Goal: Task Accomplishment & Management: Complete application form

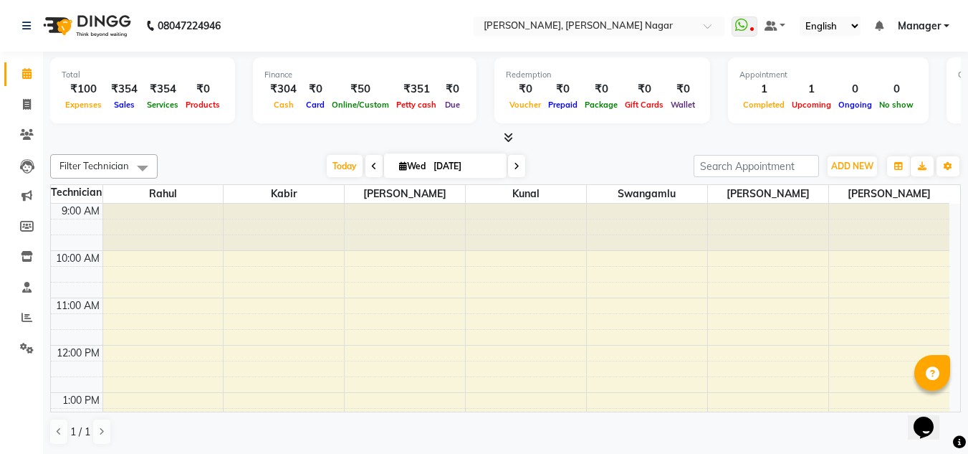
click at [18, 116] on li "Invoice" at bounding box center [21, 105] width 43 height 31
click at [24, 105] on icon at bounding box center [27, 104] width 8 height 11
select select "service"
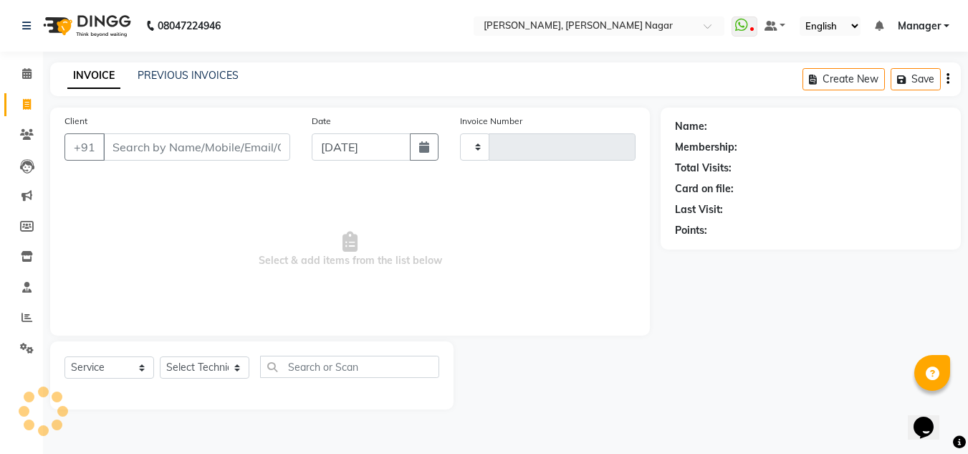
type input "1326"
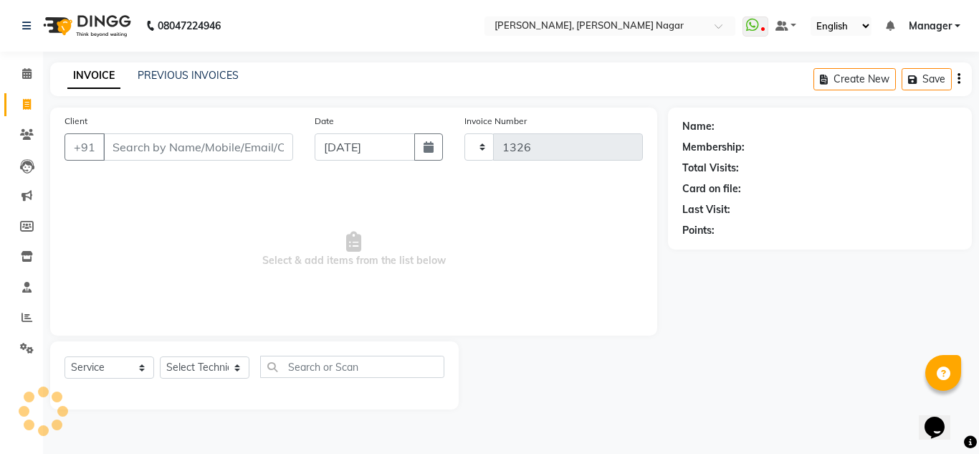
select select "7686"
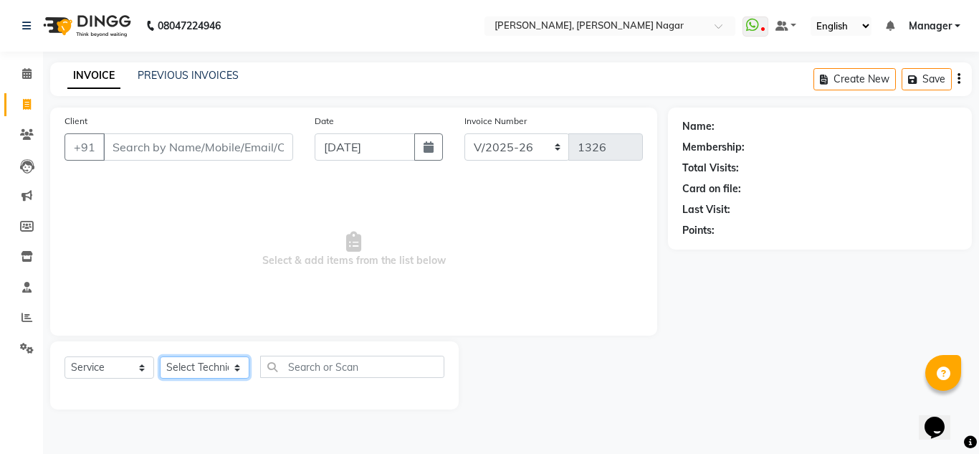
click at [199, 361] on select "Select Technician akki [PERSON_NAME] Sultha Bilal [PERSON_NAME] [PERSON_NAME] k…" at bounding box center [205, 367] width 90 height 22
select select "81675"
click at [160, 356] on select "Select Technician akki [PERSON_NAME] Sultha Bilal [PERSON_NAME] [PERSON_NAME] k…" at bounding box center [205, 367] width 90 height 22
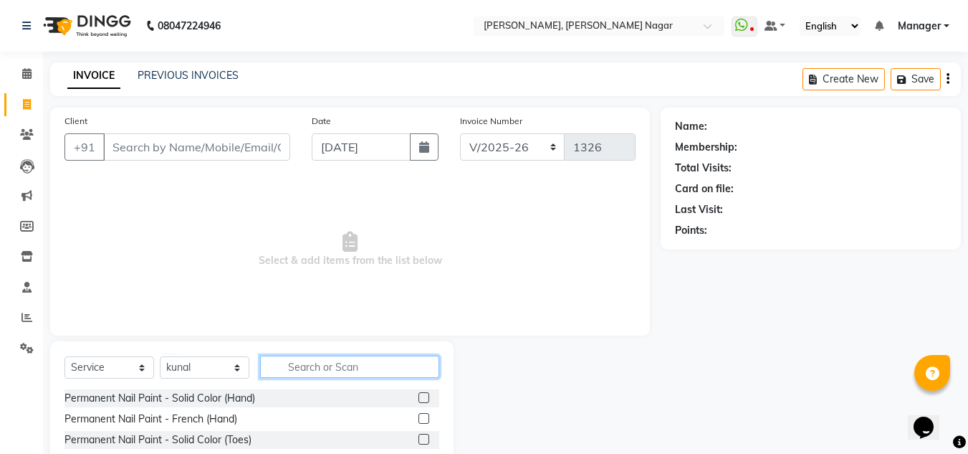
click at [300, 365] on input "text" at bounding box center [349, 366] width 179 height 22
type input "acr"
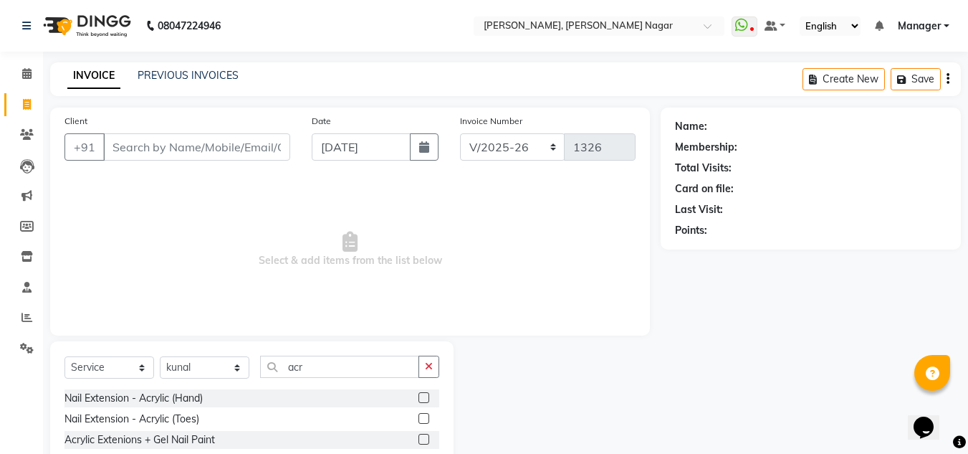
click at [426, 397] on label at bounding box center [424, 397] width 11 height 11
click at [426, 397] on input "checkbox" at bounding box center [423, 397] width 9 height 9
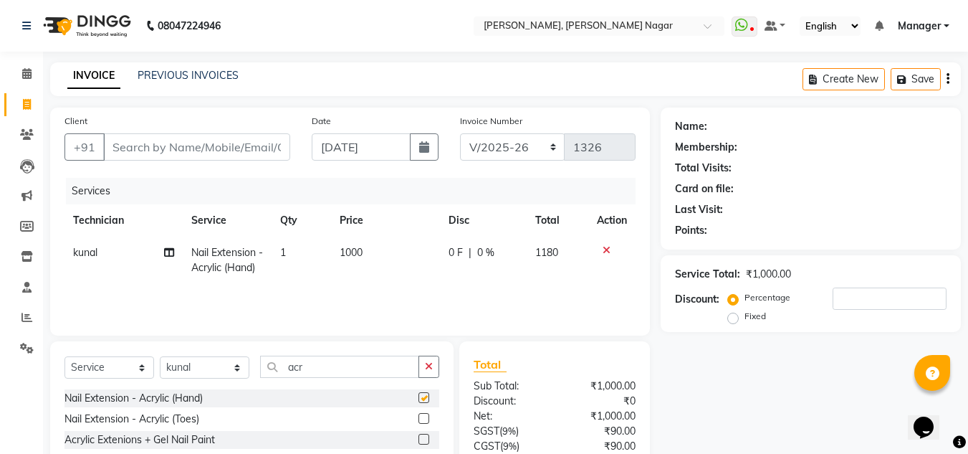
checkbox input "false"
click at [396, 366] on input "acr" at bounding box center [339, 366] width 159 height 22
type input "a"
click at [419, 393] on label at bounding box center [424, 397] width 11 height 11
click at [419, 393] on input "checkbox" at bounding box center [423, 397] width 9 height 9
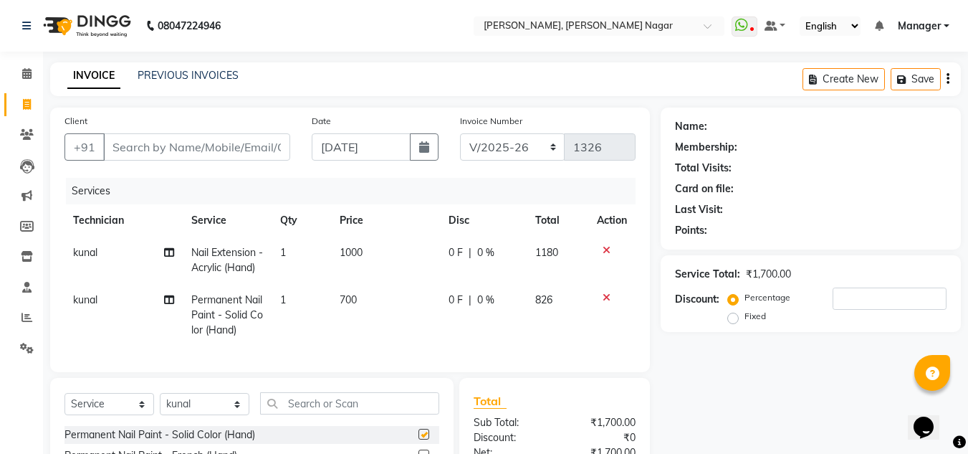
checkbox input "false"
click at [212, 141] on input "Client" at bounding box center [196, 146] width 187 height 27
type input "8"
type input "0"
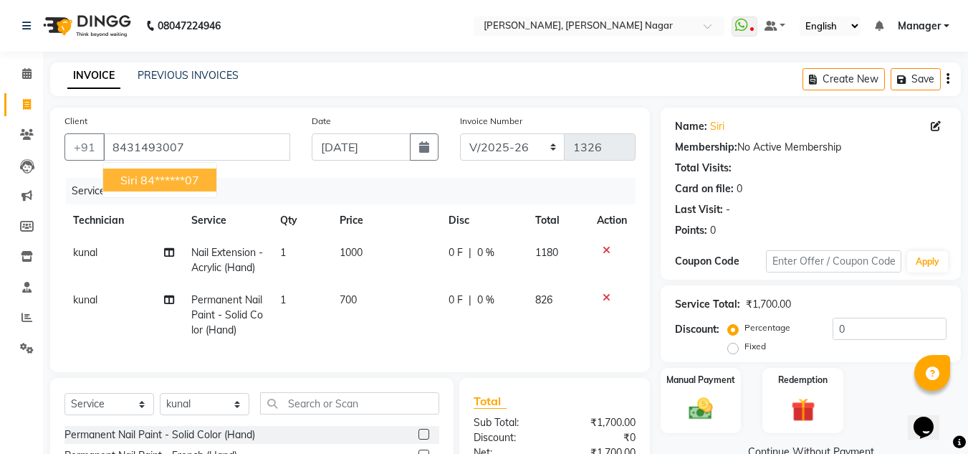
click at [189, 179] on ngb-highlight "84******07" at bounding box center [169, 180] width 59 height 14
type input "84******07"
click at [189, 179] on div "Services" at bounding box center [356, 191] width 580 height 27
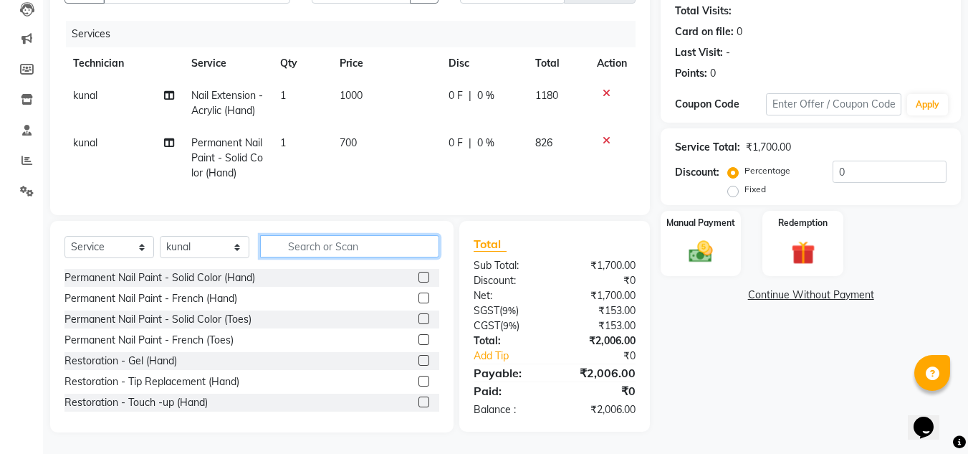
click at [305, 253] on input "text" at bounding box center [349, 246] width 179 height 22
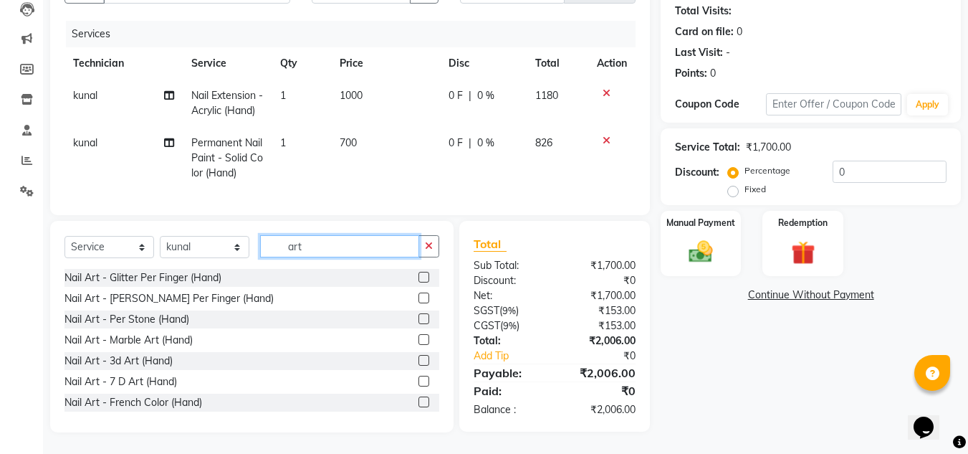
type input "art"
click at [419, 277] on label at bounding box center [424, 277] width 11 height 11
click at [419, 277] on input "checkbox" at bounding box center [423, 277] width 9 height 9
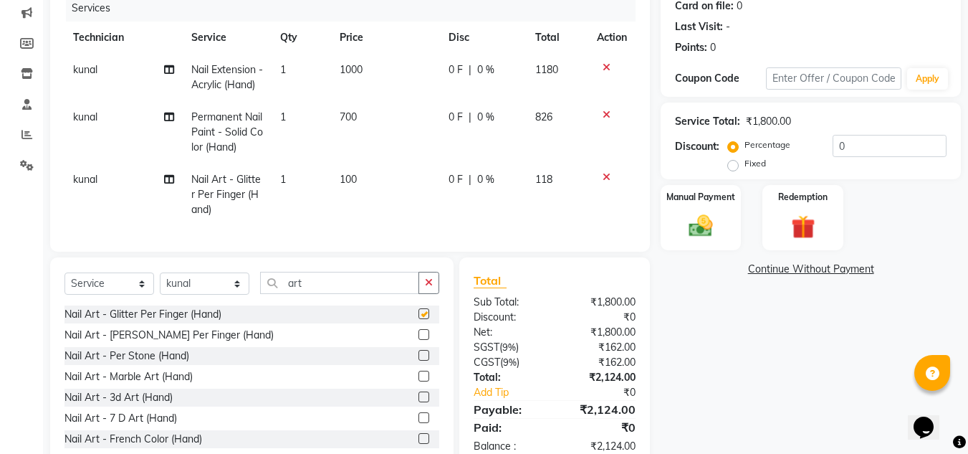
checkbox input "false"
click at [353, 186] on td "100" at bounding box center [385, 194] width 109 height 62
select select "81675"
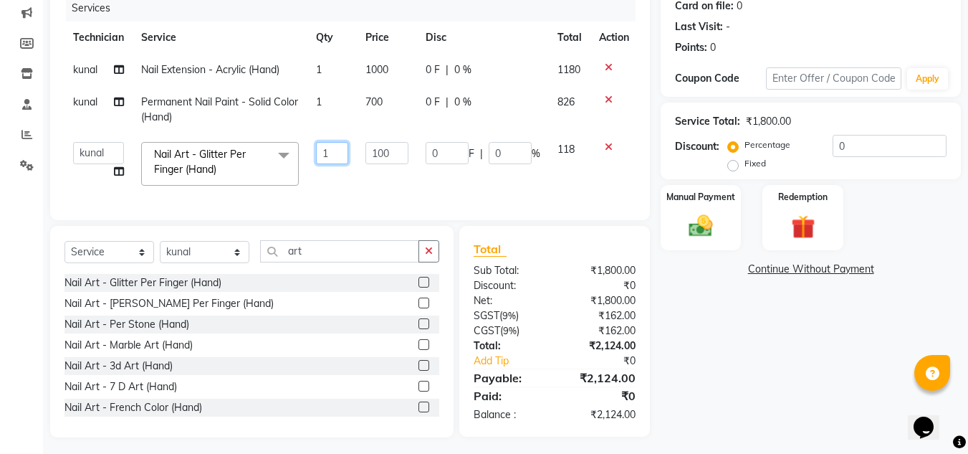
click at [336, 157] on input "1" at bounding box center [332, 153] width 32 height 22
type input "10"
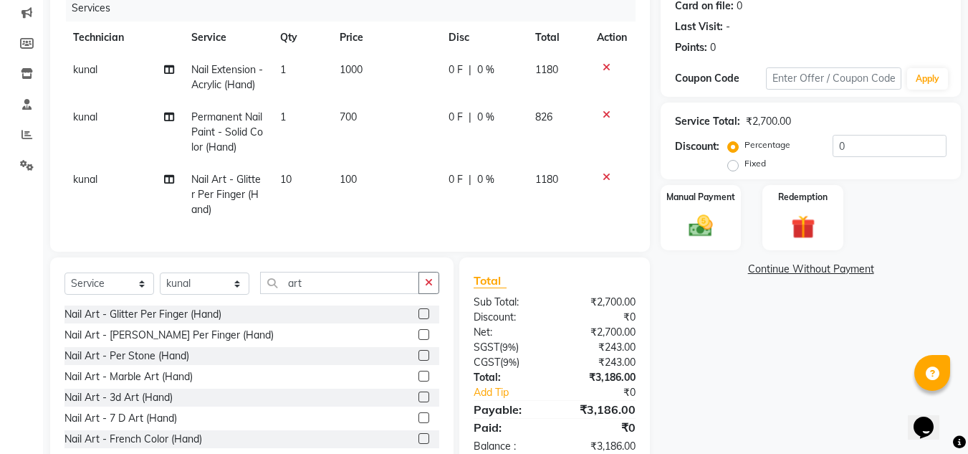
click at [358, 185] on td "100" at bounding box center [385, 194] width 109 height 62
select select "81675"
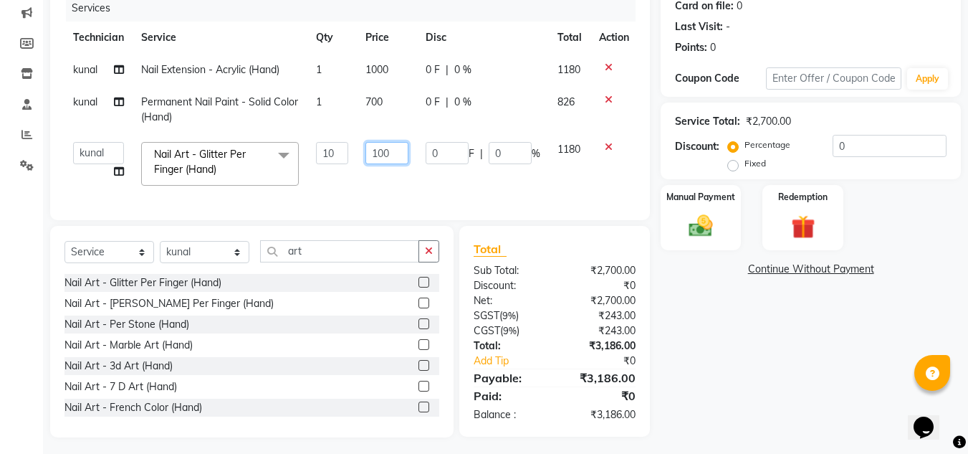
click at [402, 153] on input "100" at bounding box center [386, 153] width 43 height 22
type input "1"
type input "200"
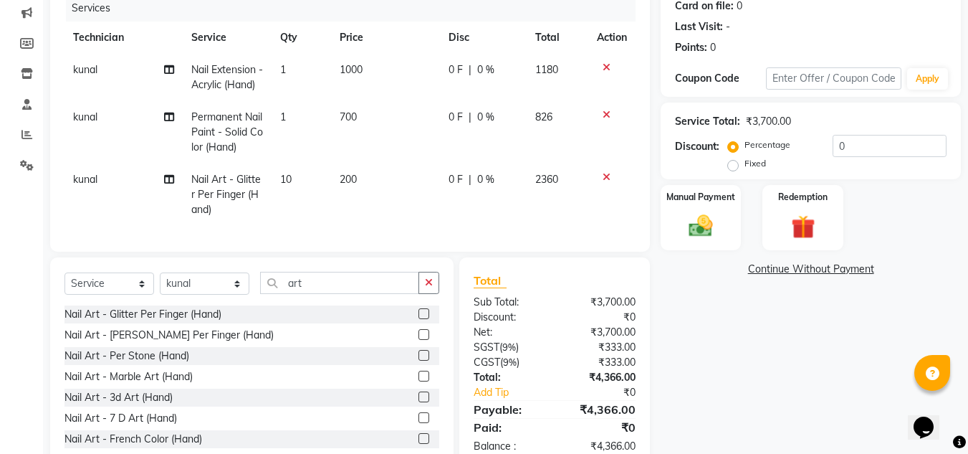
click at [480, 194] on div "Services Technician Service Qty Price Disc Total Action kunal Nail Extension - …" at bounding box center [349, 116] width 571 height 242
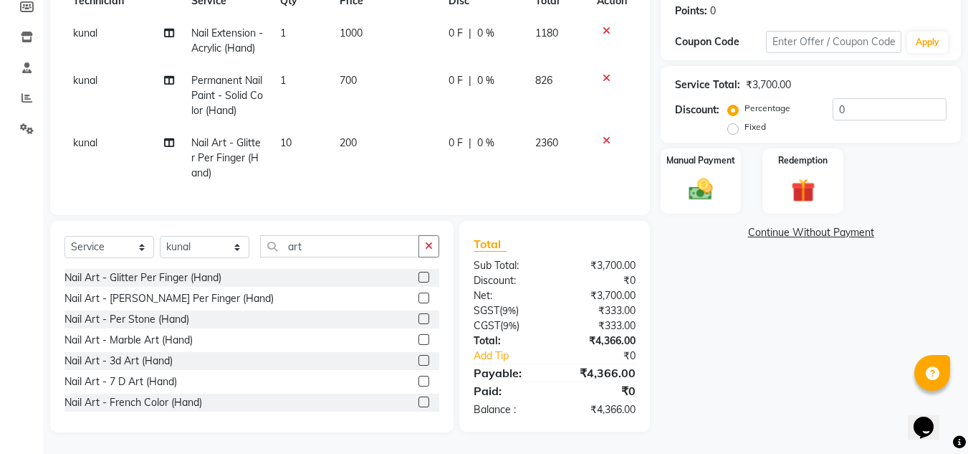
scroll to position [145, 0]
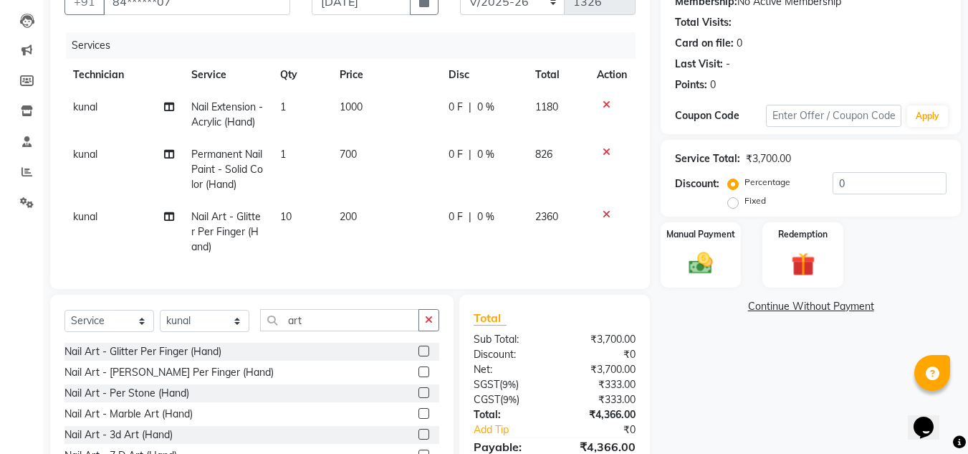
click at [605, 157] on icon at bounding box center [607, 152] width 8 height 10
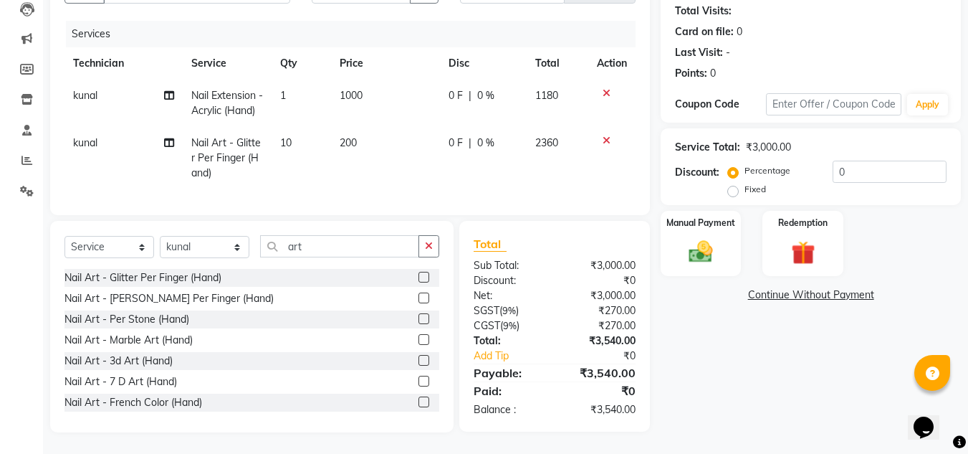
scroll to position [100, 0]
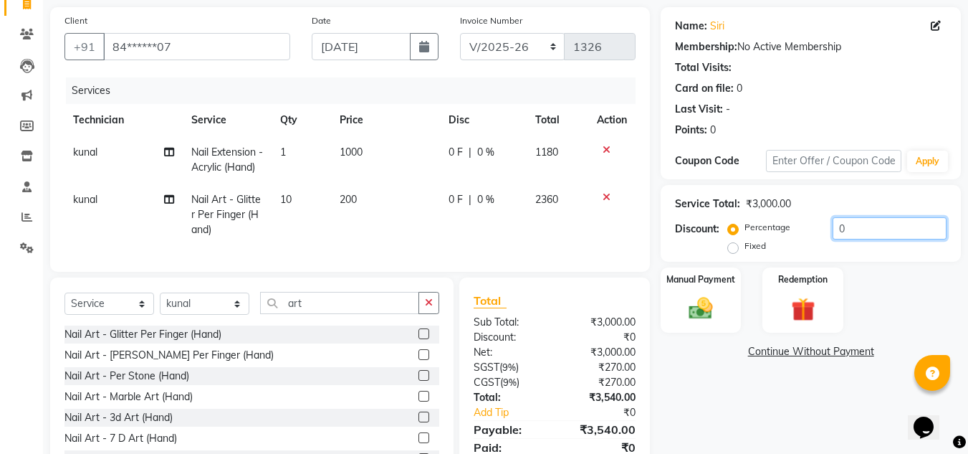
click at [870, 221] on input "0" at bounding box center [890, 228] width 114 height 22
type input "5"
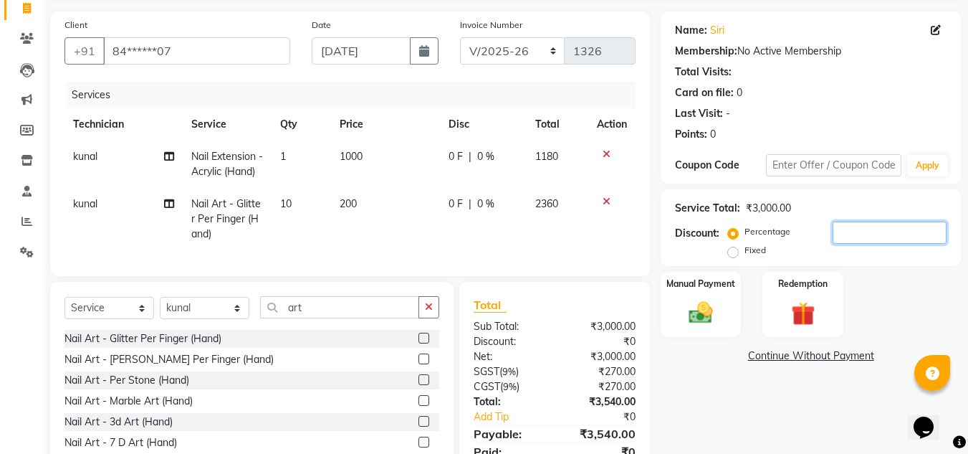
scroll to position [183, 0]
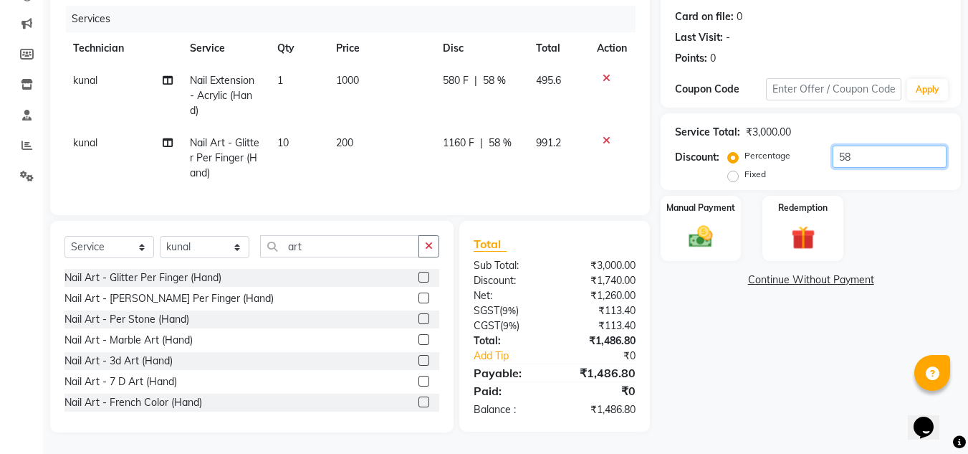
type input "5"
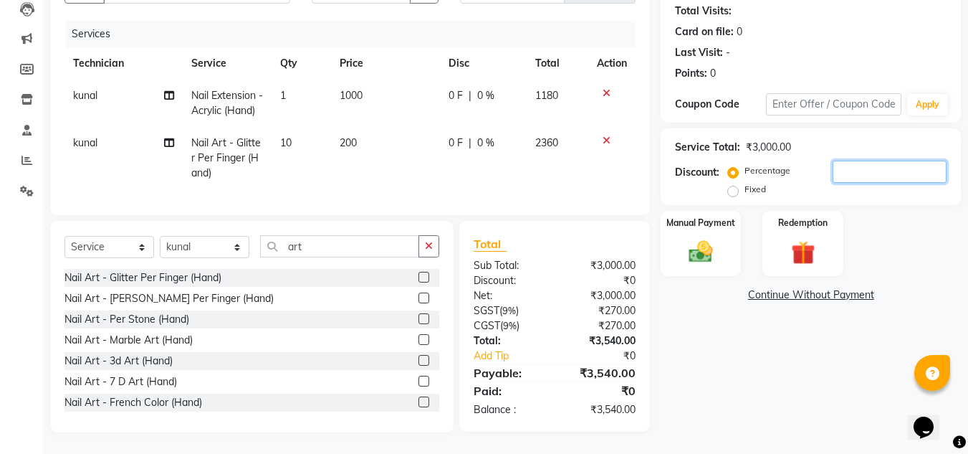
type input "5"
type input "2"
type input "1"
click at [726, 215] on label "Manual Payment" at bounding box center [701, 222] width 72 height 14
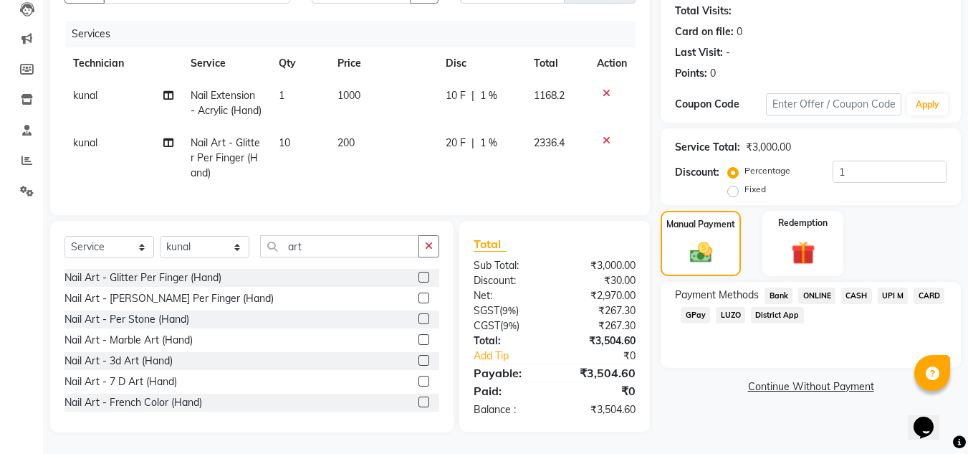
click at [869, 287] on span "CASH" at bounding box center [856, 295] width 31 height 16
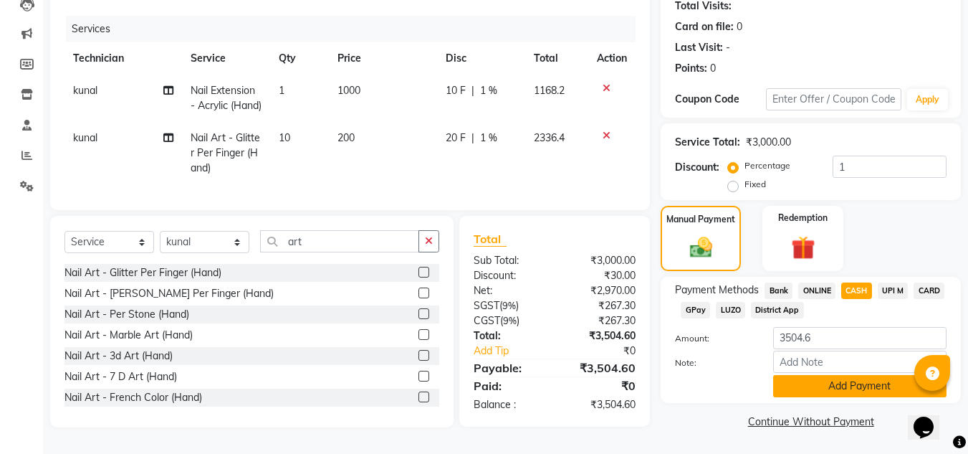
click at [833, 375] on button "Add Payment" at bounding box center [859, 386] width 173 height 22
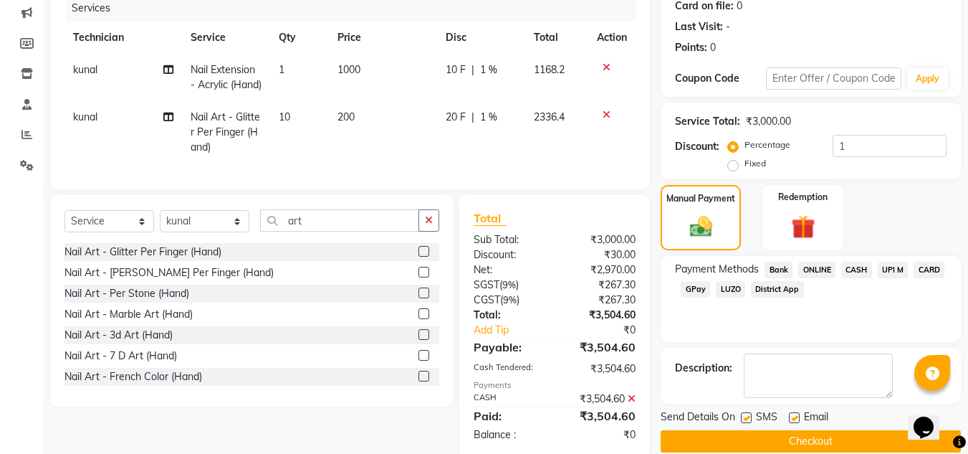
scroll to position [233, 0]
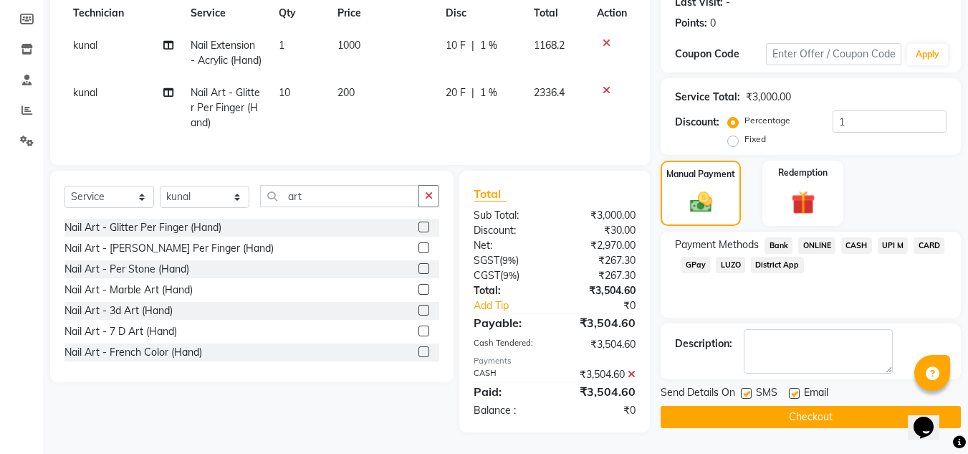
click at [778, 406] on button "Checkout" at bounding box center [811, 417] width 300 height 22
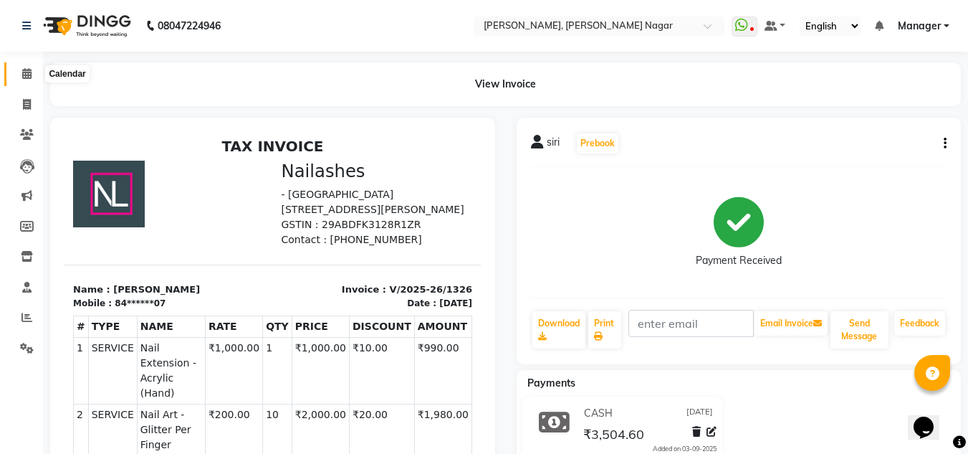
click at [30, 76] on icon at bounding box center [26, 73] width 9 height 11
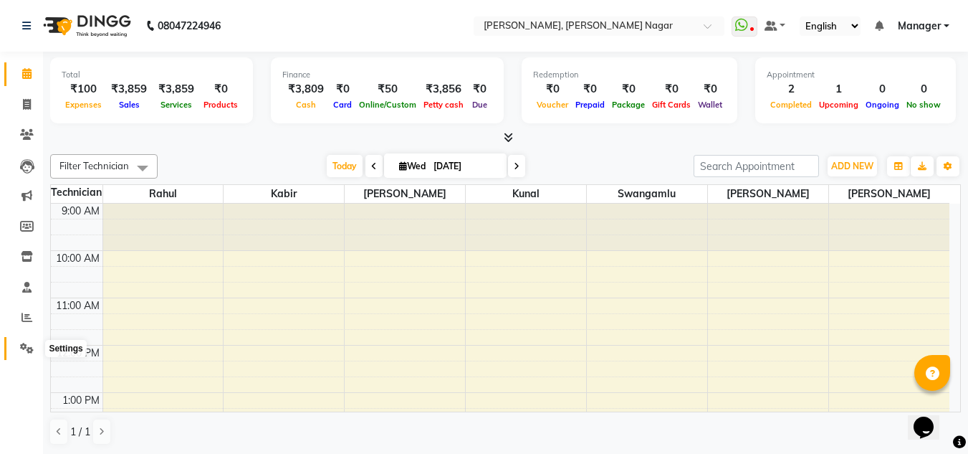
click at [25, 341] on span at bounding box center [26, 348] width 25 height 16
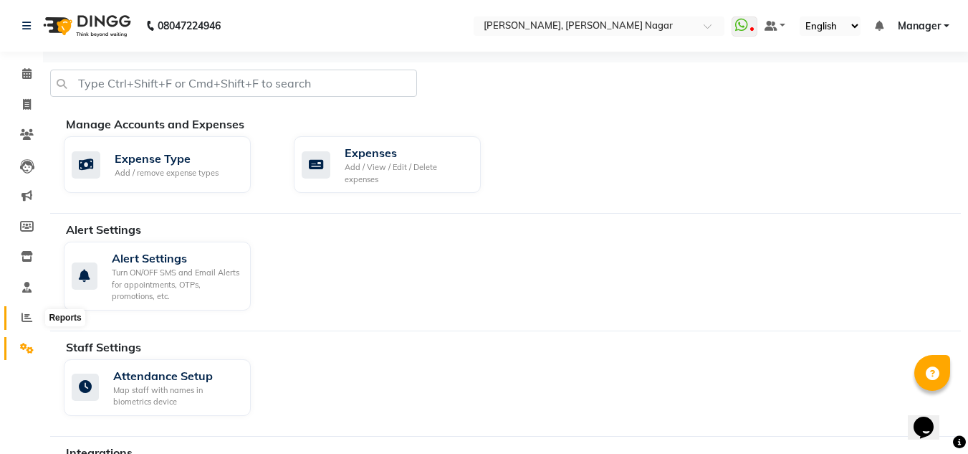
click at [27, 320] on icon at bounding box center [26, 317] width 11 height 11
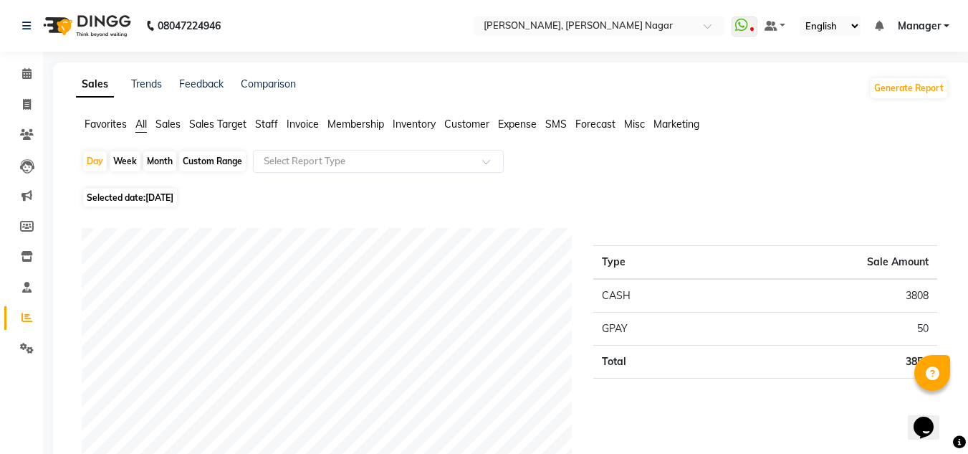
click at [148, 198] on span "[DATE]" at bounding box center [159, 197] width 28 height 11
select select "9"
select select "2025"
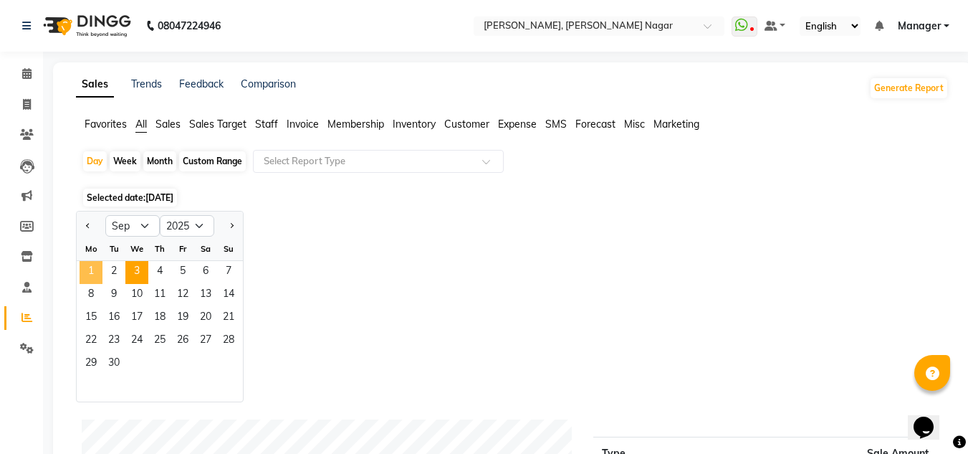
click at [92, 274] on span "1" at bounding box center [91, 272] width 23 height 23
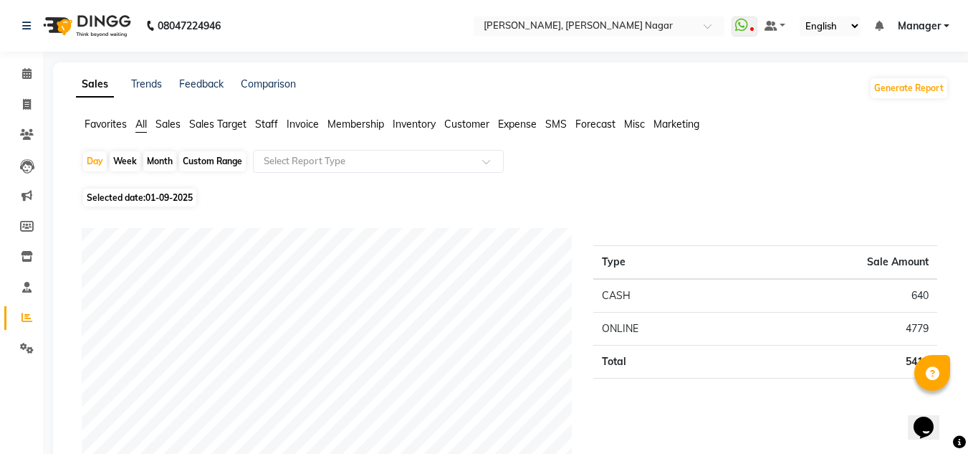
click at [274, 121] on span "Staff" at bounding box center [266, 124] width 23 height 13
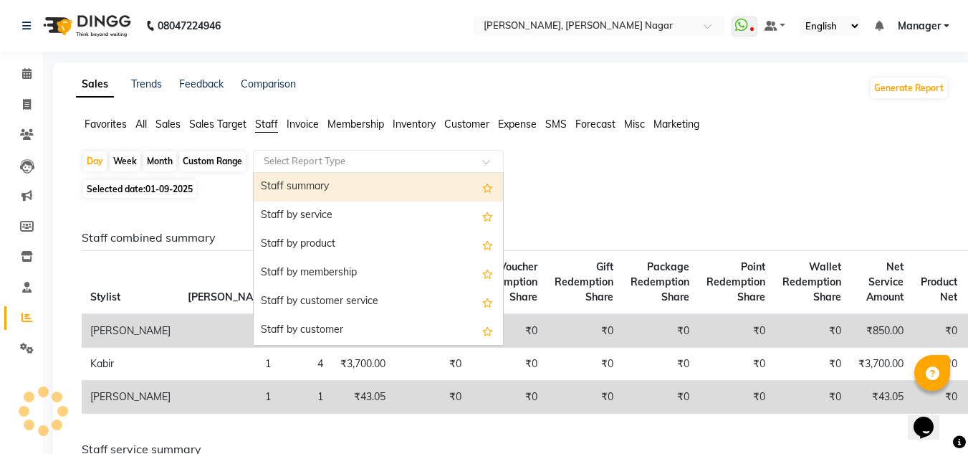
click at [316, 161] on input "text" at bounding box center [364, 161] width 206 height 14
click at [360, 161] on input "text" at bounding box center [364, 161] width 206 height 14
click at [426, 164] on input "text" at bounding box center [364, 161] width 206 height 14
drag, startPoint x: 426, startPoint y: 164, endPoint x: 494, endPoint y: 158, distance: 68.3
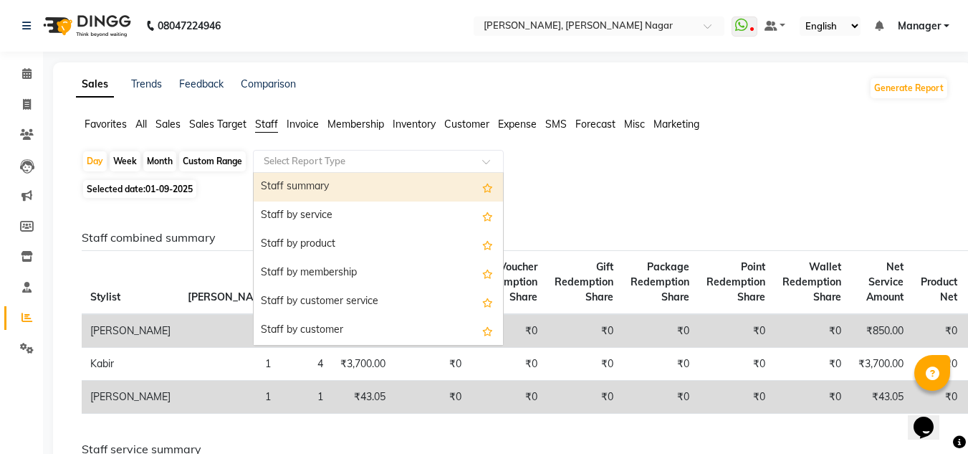
click at [494, 158] on div "Select Report Type" at bounding box center [378, 161] width 251 height 23
click at [494, 158] on span at bounding box center [491, 165] width 18 height 14
click at [363, 181] on div "Staff summary" at bounding box center [378, 187] width 249 height 29
select select "csv"
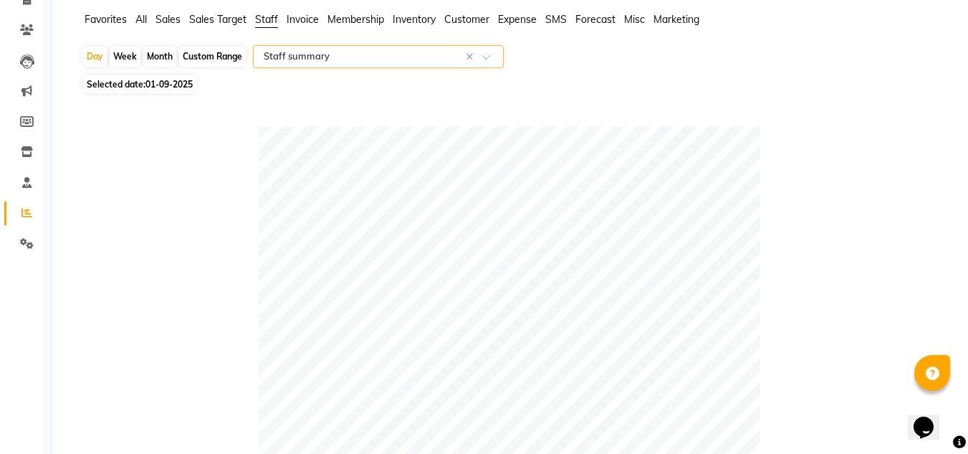
scroll to position [103, 0]
click at [181, 88] on span "01-09-2025" at bounding box center [168, 85] width 47 height 11
select select "9"
select select "2025"
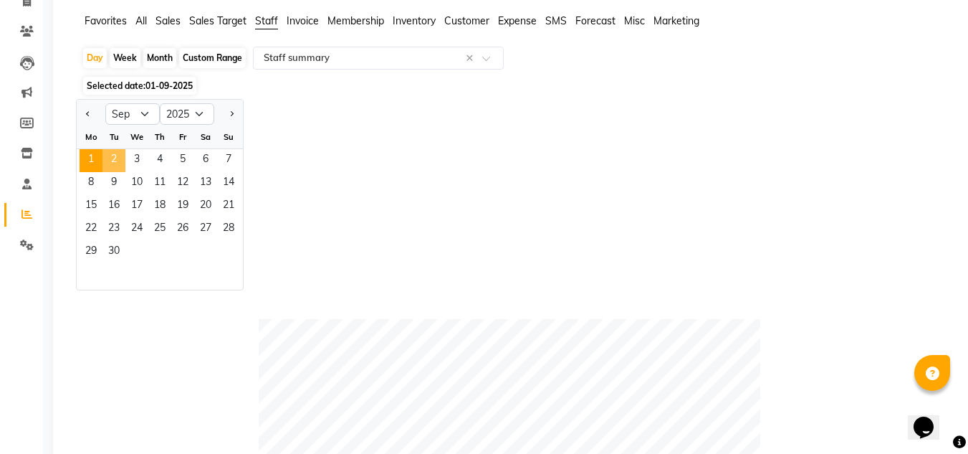
click at [118, 150] on span "2" at bounding box center [113, 160] width 23 height 23
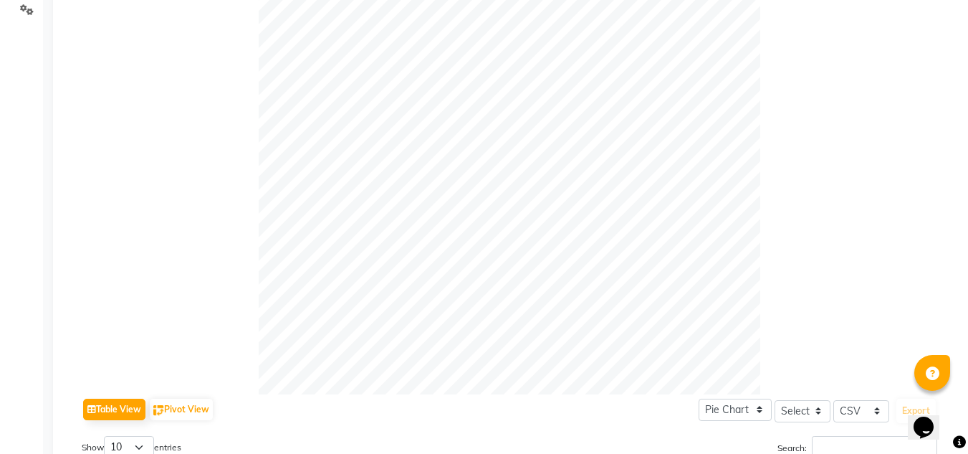
scroll to position [0, 0]
